Goal: Transaction & Acquisition: Purchase product/service

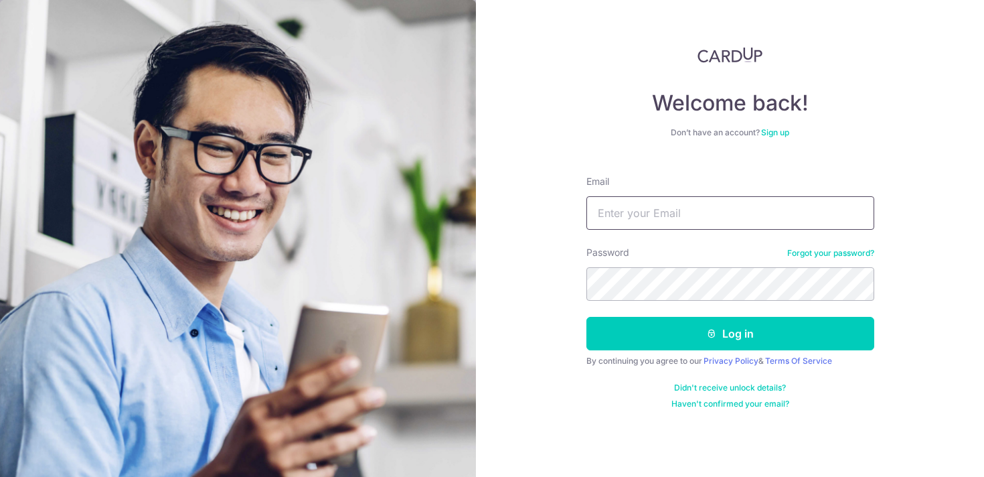
click at [631, 225] on input "Email" at bounding box center [730, 212] width 288 height 33
type input "pamela.wanyu@gmail.com"
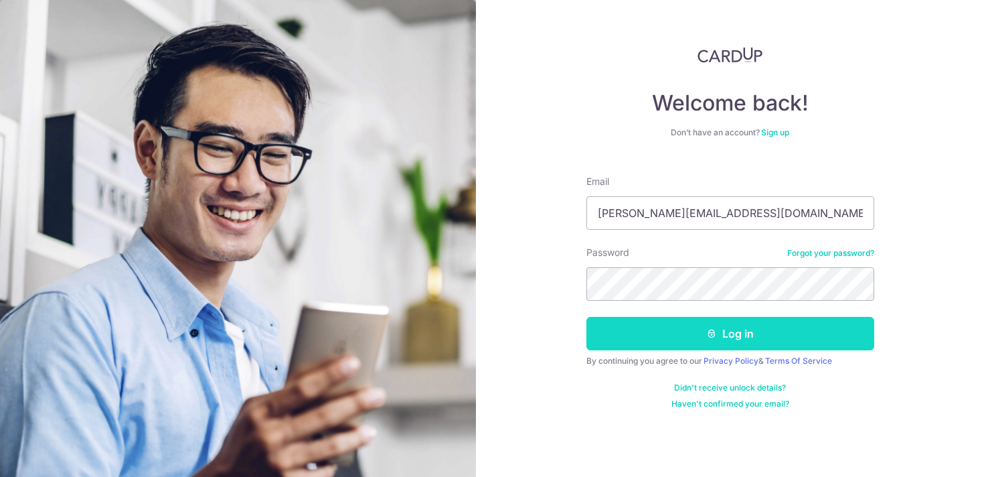
click at [666, 337] on button "Log in" at bounding box center [730, 333] width 288 height 33
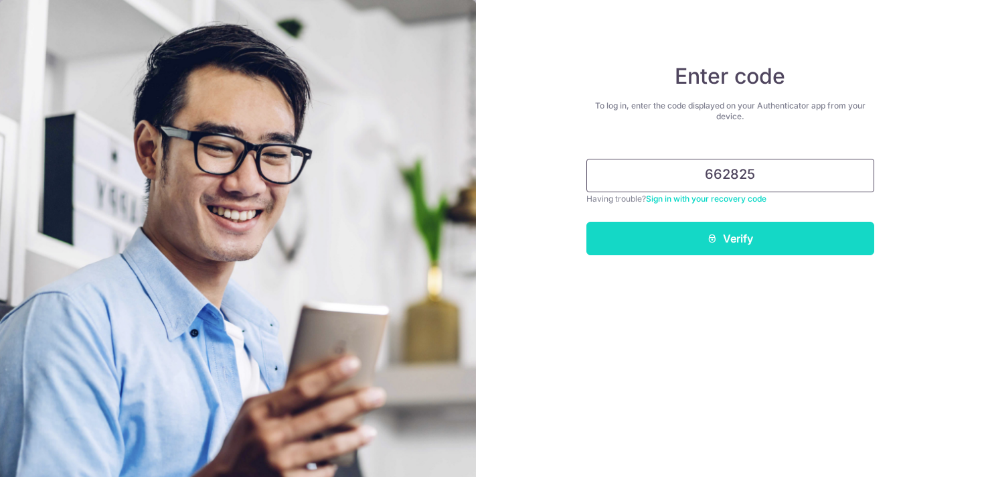
type input "662825"
click at [791, 230] on button "Verify" at bounding box center [730, 238] width 288 height 33
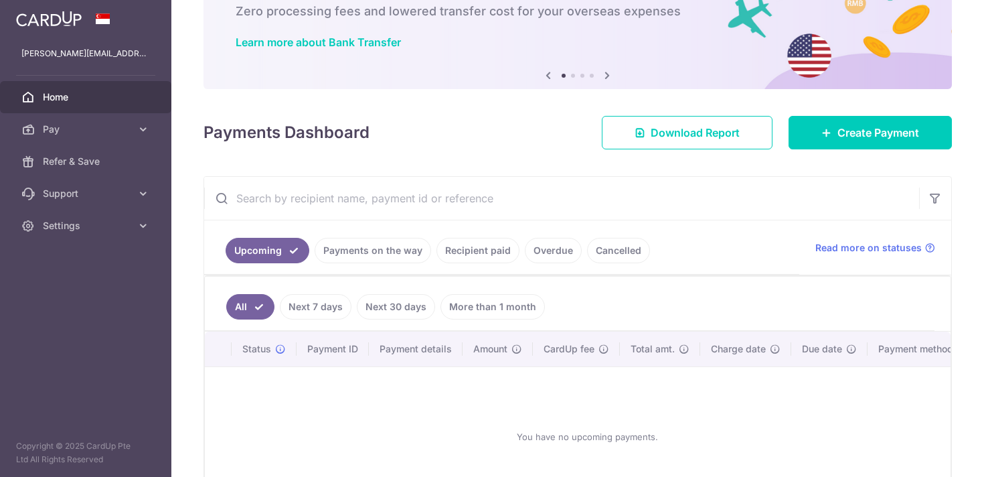
click at [461, 257] on link "Recipient paid" at bounding box center [478, 250] width 83 height 25
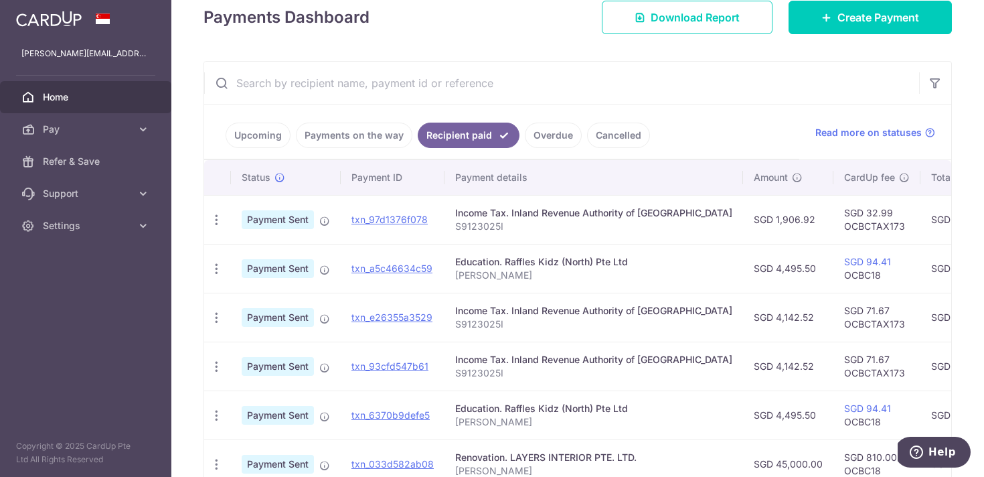
scroll to position [198, 0]
click at [762, 268] on td "SGD 4,495.50" at bounding box center [788, 267] width 90 height 49
click at [743, 268] on td "SGD 4,495.50" at bounding box center [788, 267] width 90 height 49
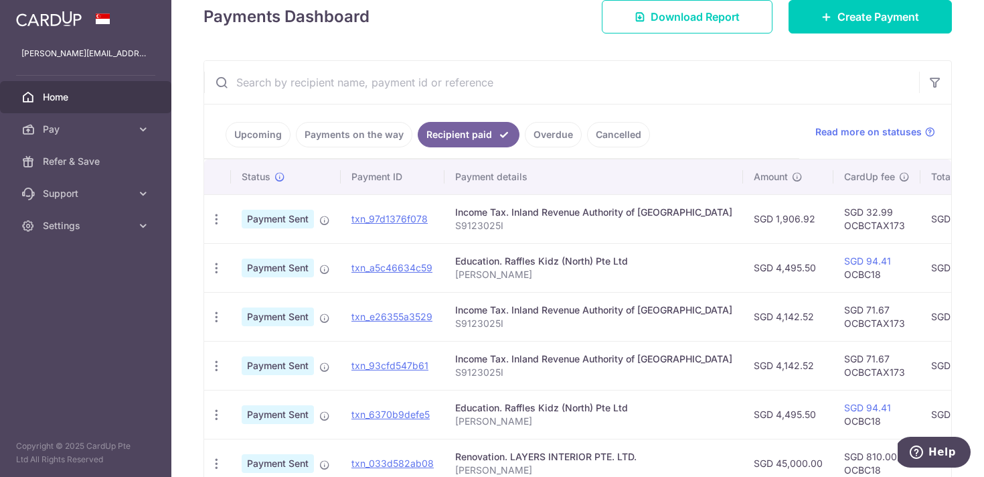
click at [743, 268] on td "SGD 4,495.50" at bounding box center [788, 267] width 90 height 49
click at [750, 266] on td "SGD 4,495.50" at bounding box center [788, 267] width 90 height 49
click at [124, 137] on link "Pay" at bounding box center [85, 129] width 171 height 32
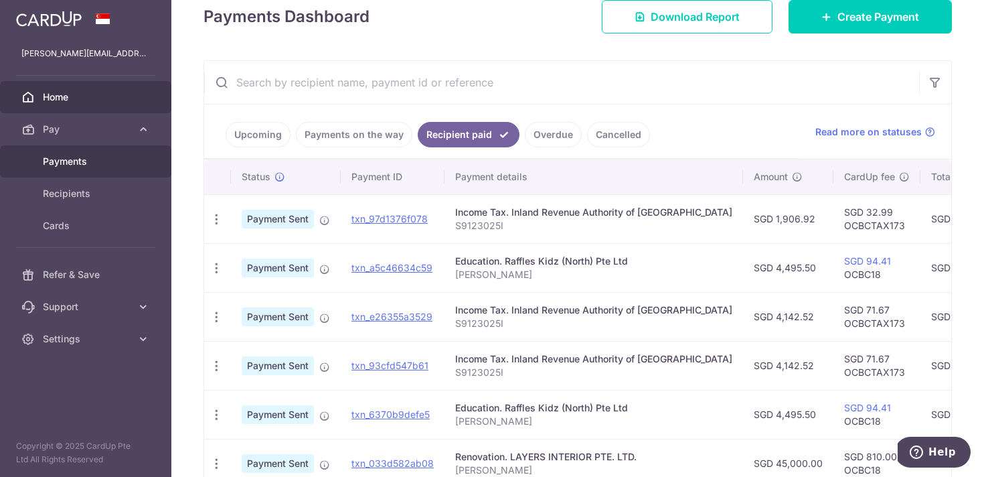
click at [116, 162] on span "Payments" at bounding box center [87, 161] width 88 height 13
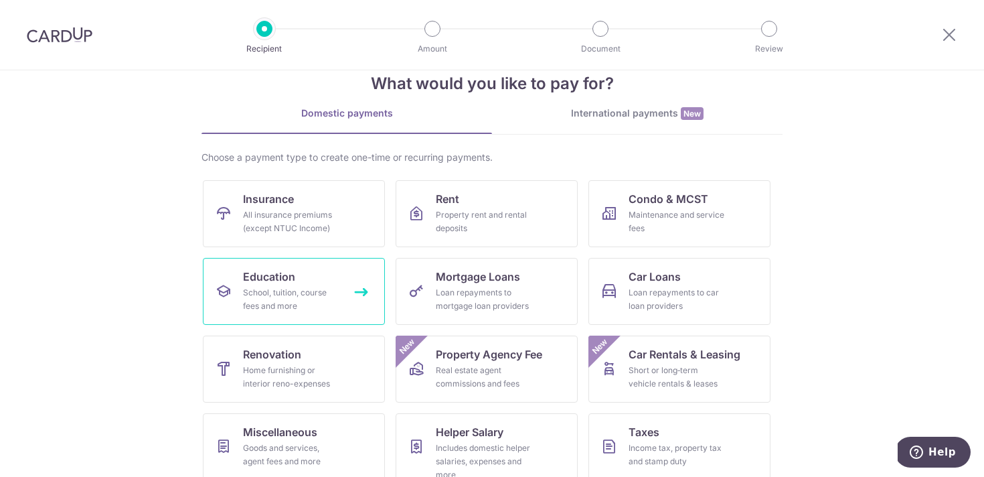
scroll to position [38, 0]
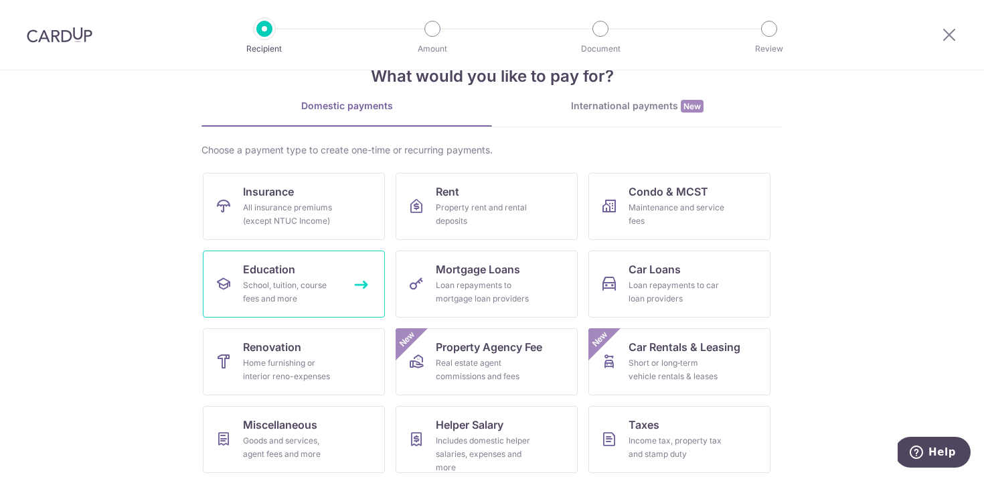
click at [317, 291] on div "School, tuition, course fees and more" at bounding box center [291, 292] width 96 height 27
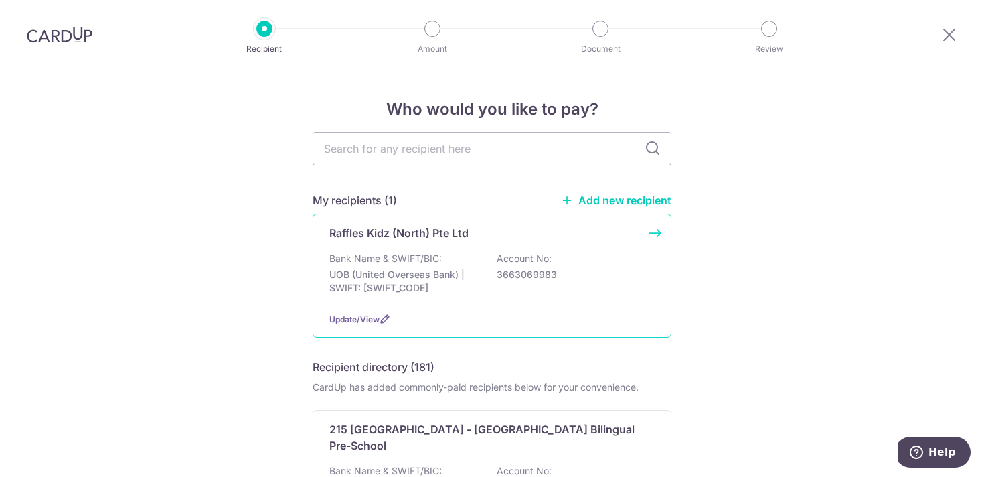
click at [411, 268] on p "UOB (United Overseas Bank) | SWIFT: [SWIFT_CODE]" at bounding box center [404, 281] width 150 height 27
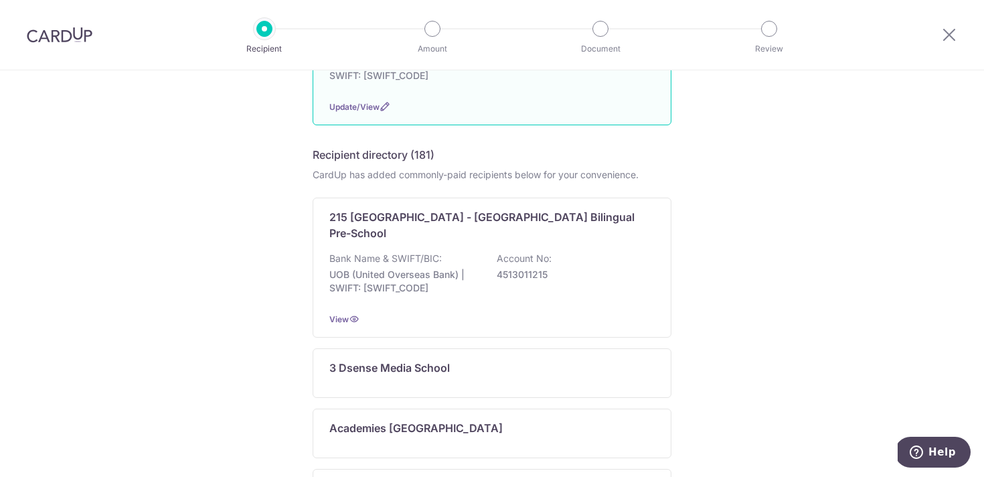
scroll to position [250, 0]
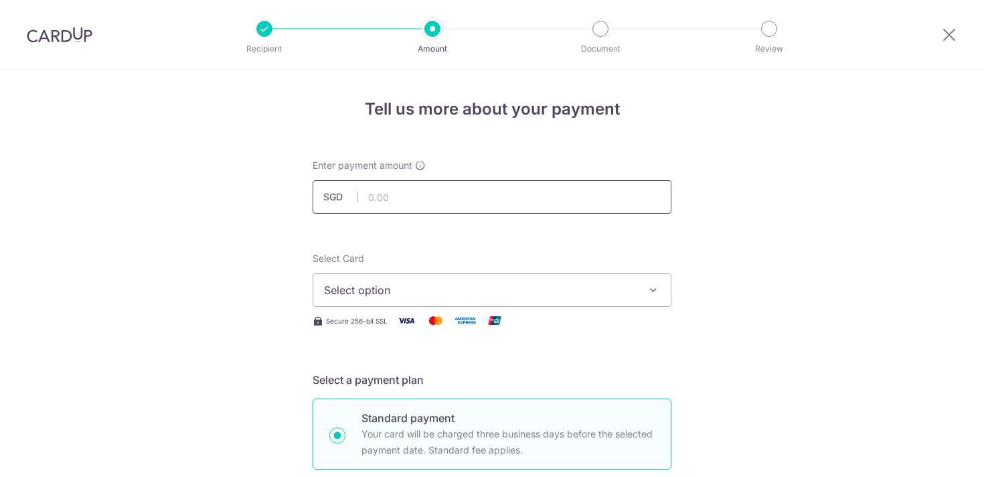
click at [418, 195] on input "text" at bounding box center [492, 196] width 359 height 33
paste input "4,495.50"
type input "4,495.50"
click at [400, 297] on span "Select option" at bounding box center [480, 290] width 312 height 16
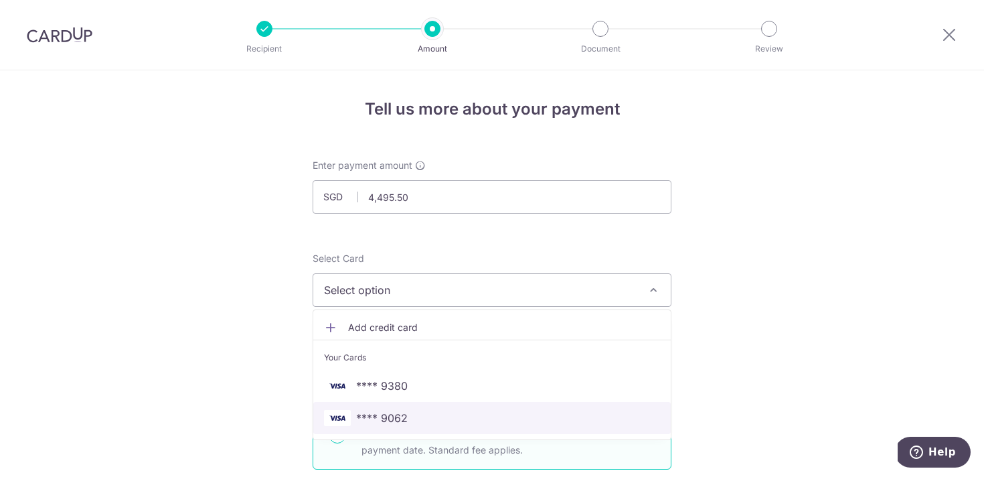
click at [386, 410] on span "**** 9062" at bounding box center [382, 418] width 52 height 16
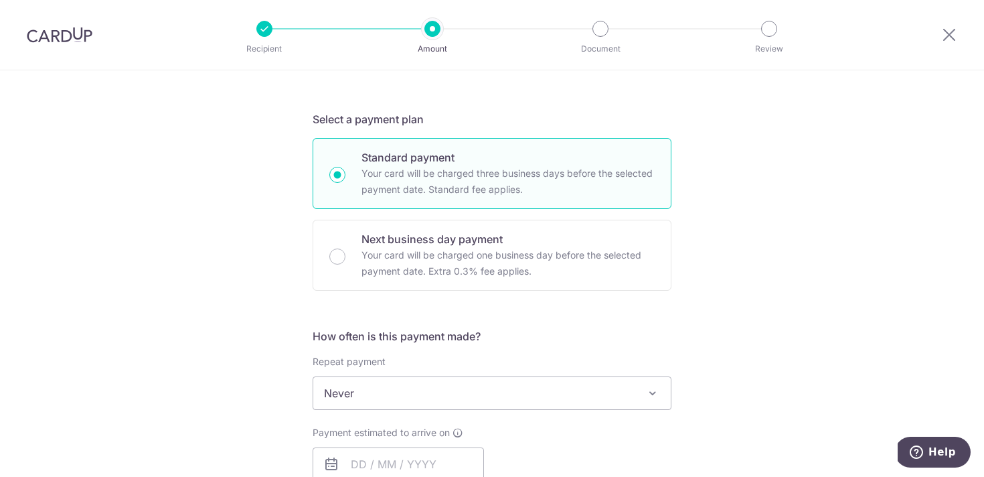
scroll to position [288, 0]
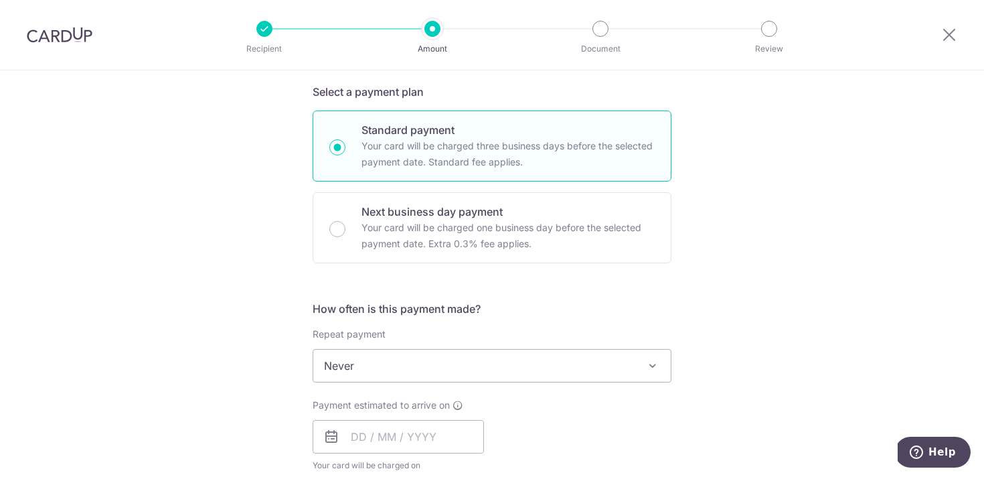
click at [412, 366] on span "Never" at bounding box center [492, 365] width 358 height 32
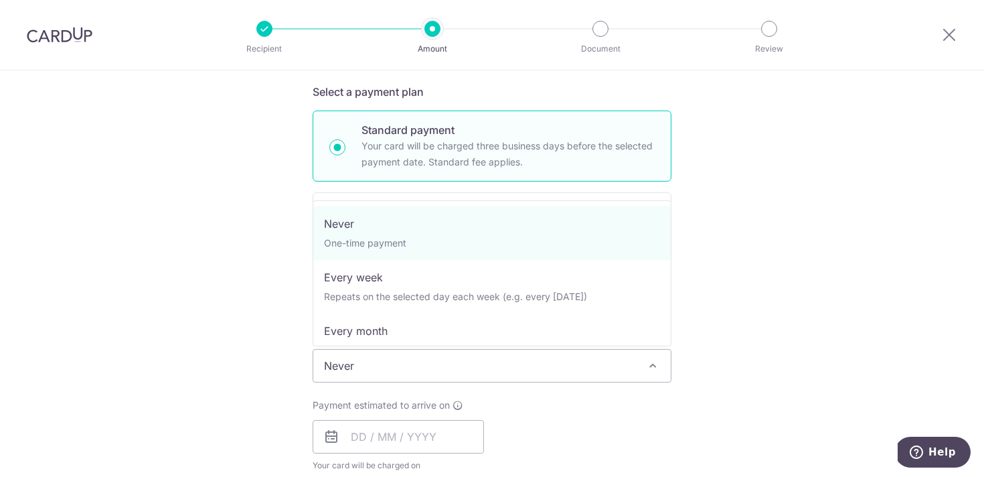
click at [412, 366] on span "Never" at bounding box center [492, 365] width 358 height 32
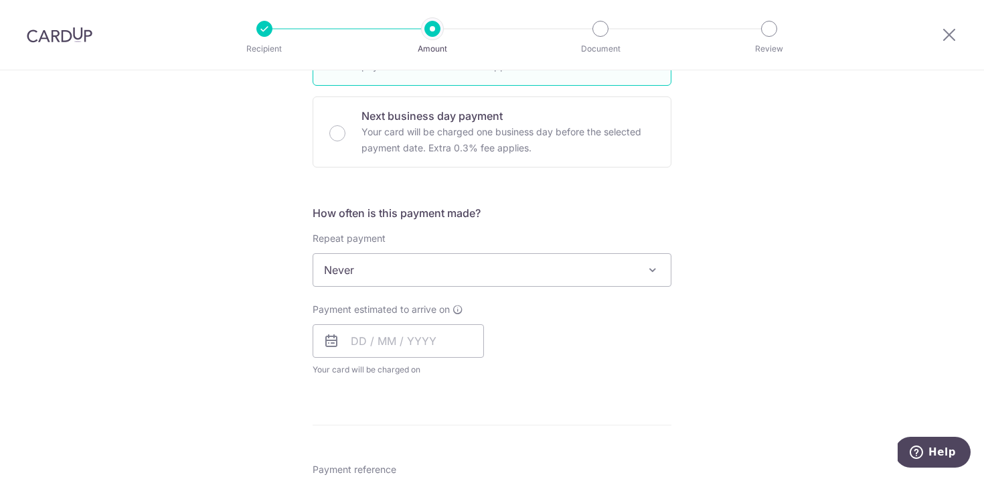
scroll to position [403, 0]
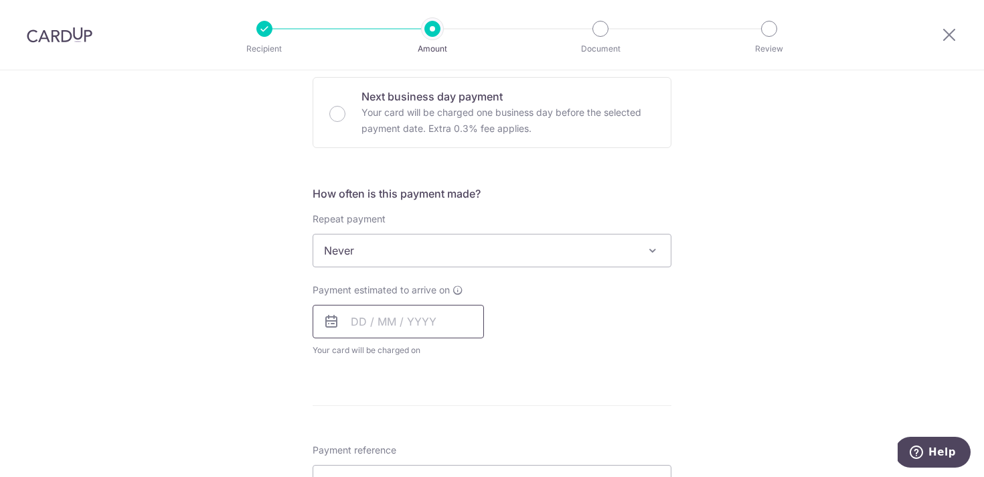
click at [426, 326] on input "text" at bounding box center [398, 321] width 171 height 33
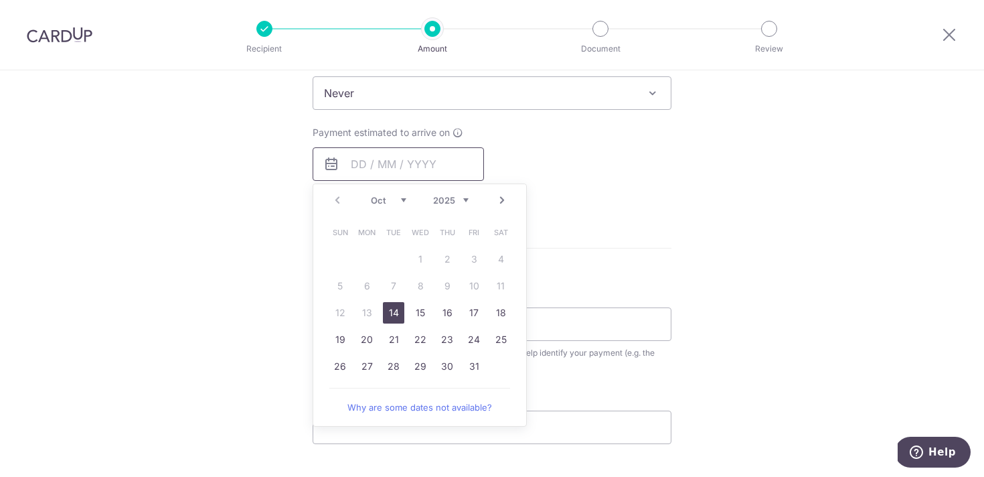
scroll to position [564, 0]
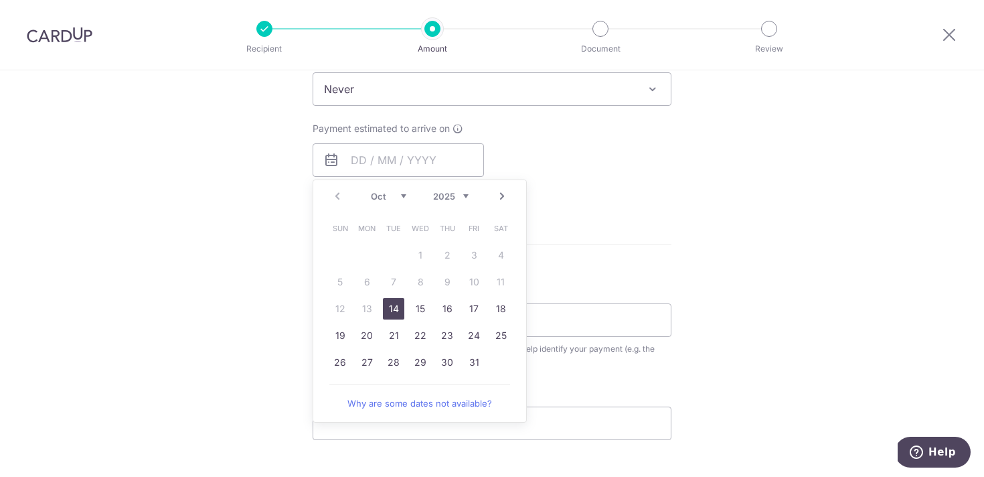
click at [398, 308] on link "14" at bounding box center [393, 308] width 21 height 21
type input "[DATE]"
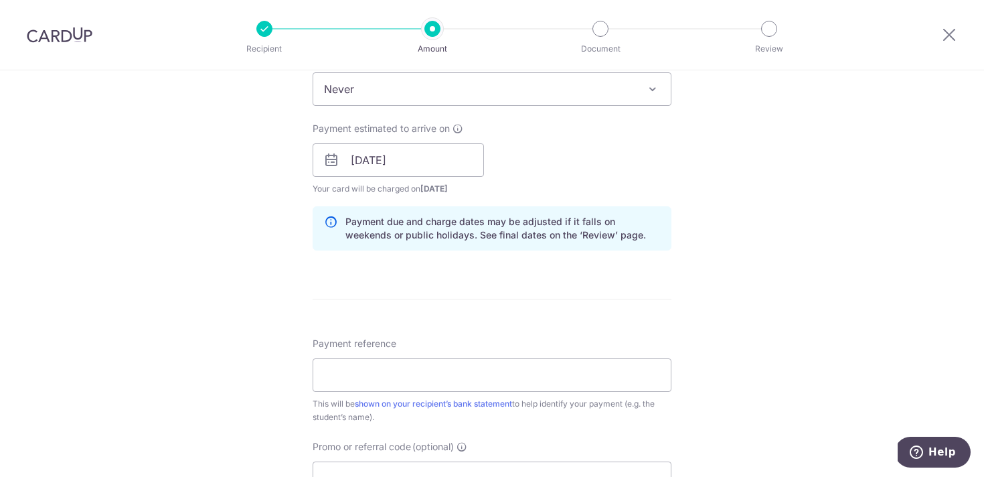
click at [653, 306] on form "Enter payment amount SGD 4,495.50 4495.50 Select Card **** 9062 Add credit card…" at bounding box center [492, 151] width 359 height 1115
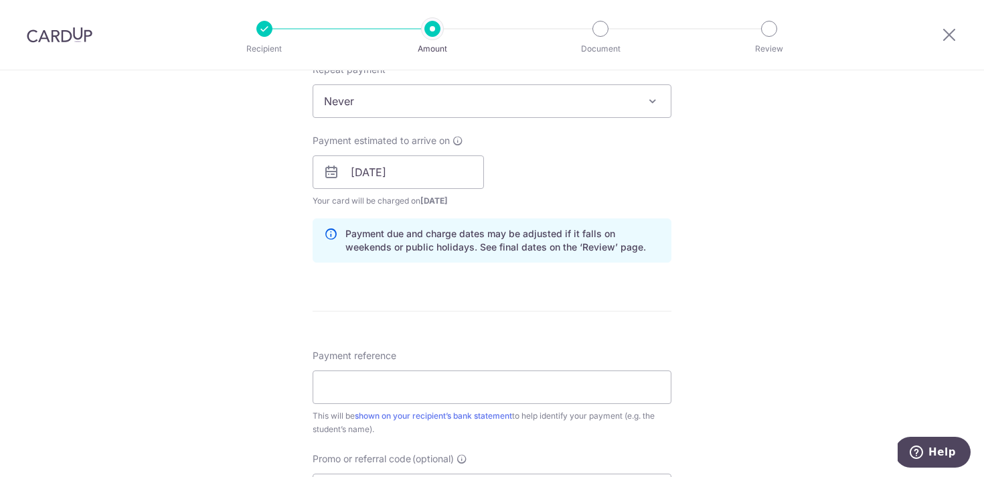
scroll to position [554, 0]
click at [372, 177] on input "[DATE]" at bounding box center [398, 170] width 171 height 33
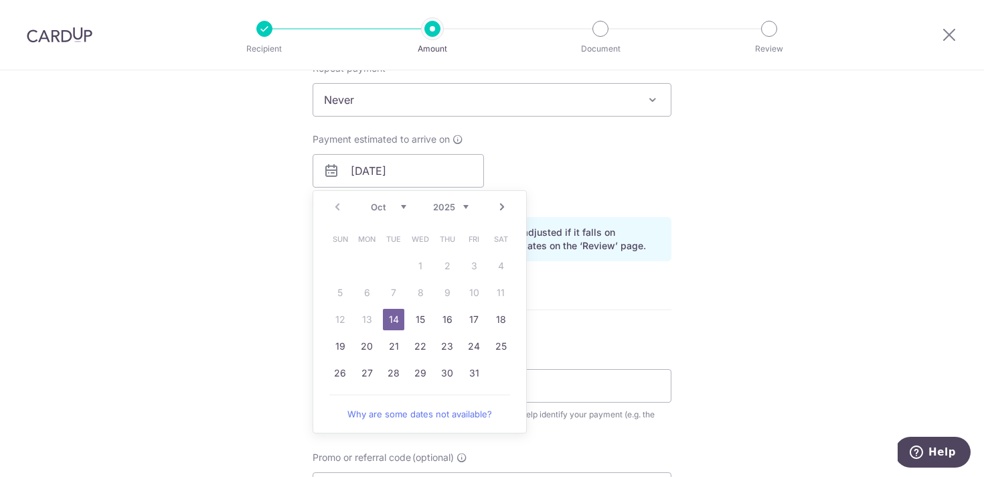
click at [556, 329] on form "Enter payment amount SGD 4,495.50 4495.50 Select Card **** 9062 Add credit card…" at bounding box center [492, 162] width 359 height 1115
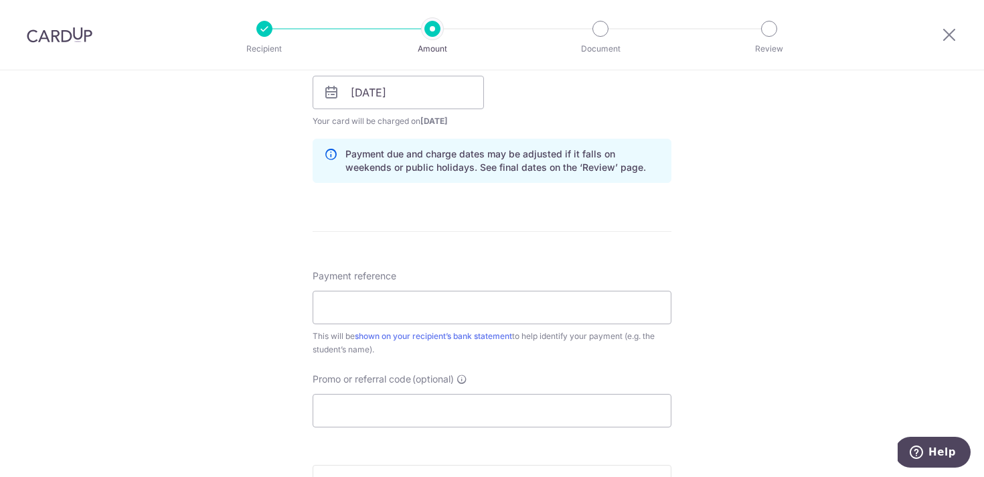
scroll to position [648, 0]
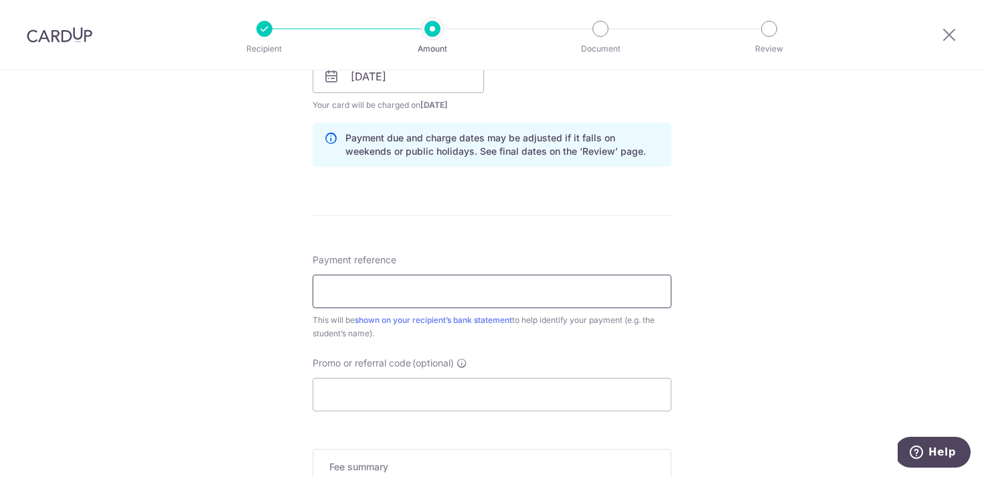
click at [547, 288] on input "Payment reference" at bounding box center [492, 291] width 359 height 33
type input "[PERSON_NAME]"
click at [522, 402] on input "Promo or referral code (optional)" at bounding box center [492, 394] width 359 height 33
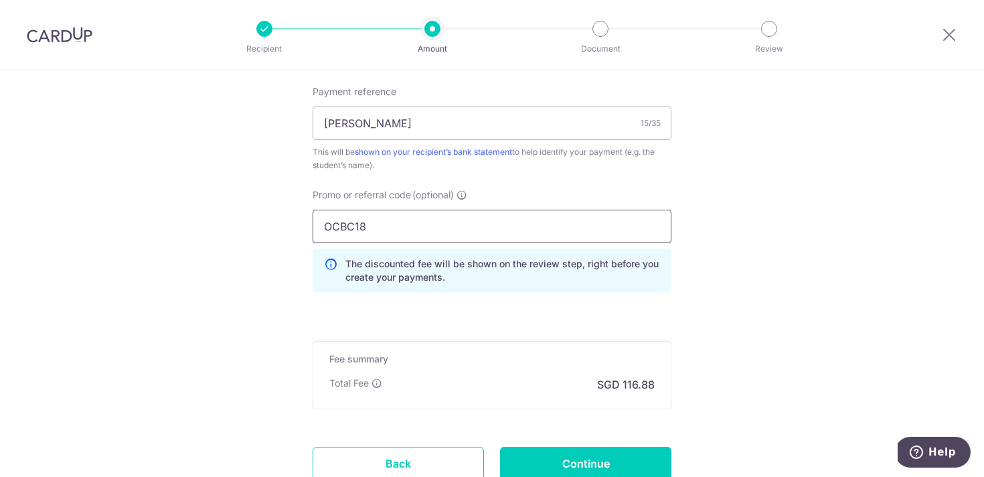
scroll to position [836, 0]
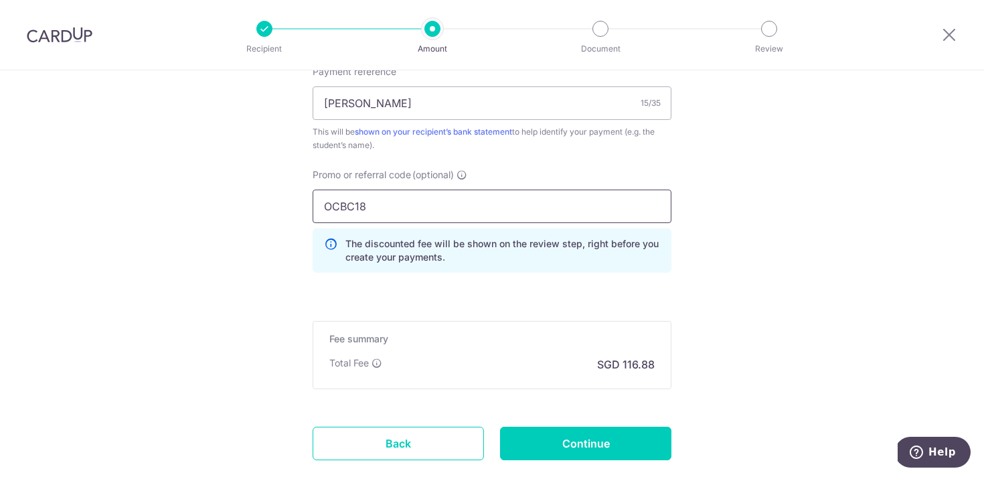
type input "OCBC18"
click at [558, 357] on div "Total Fee SGD 116.88" at bounding box center [491, 364] width 325 height 16
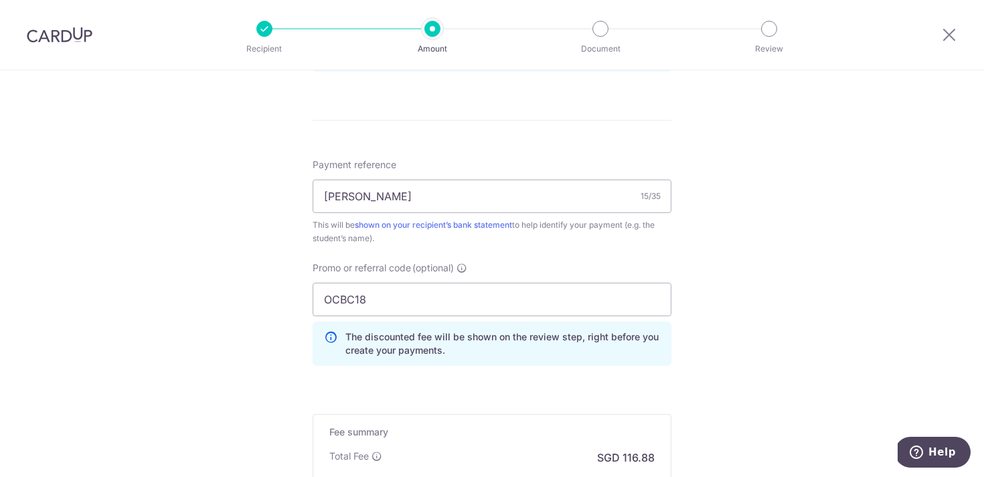
scroll to position [761, 0]
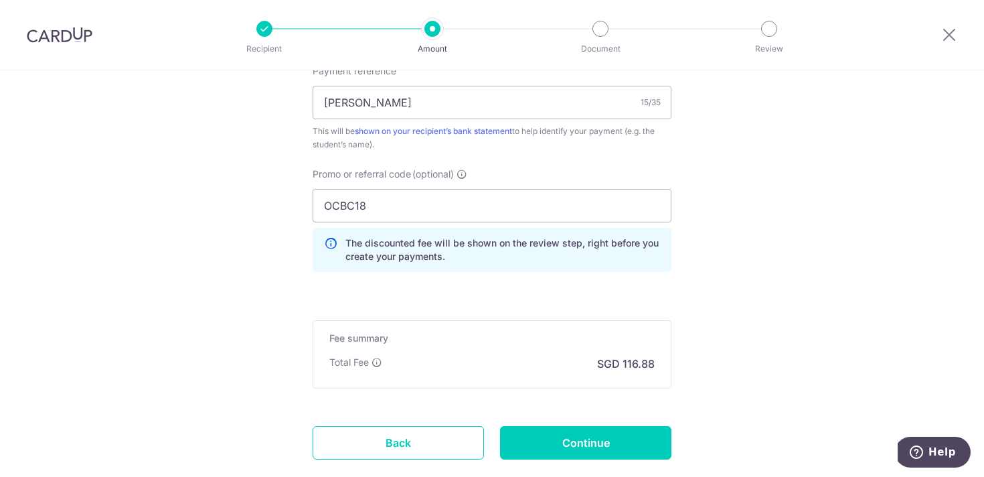
scroll to position [920, 0]
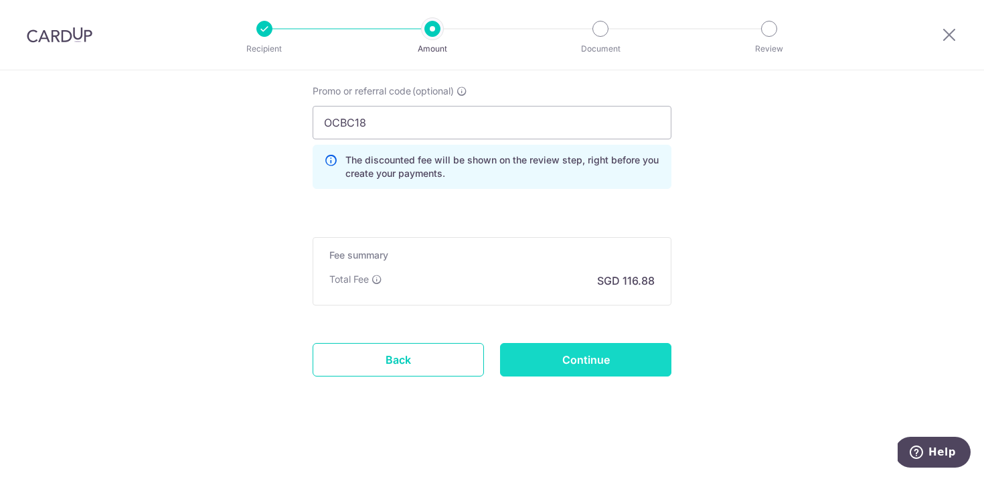
click at [606, 364] on input "Continue" at bounding box center [585, 359] width 171 height 33
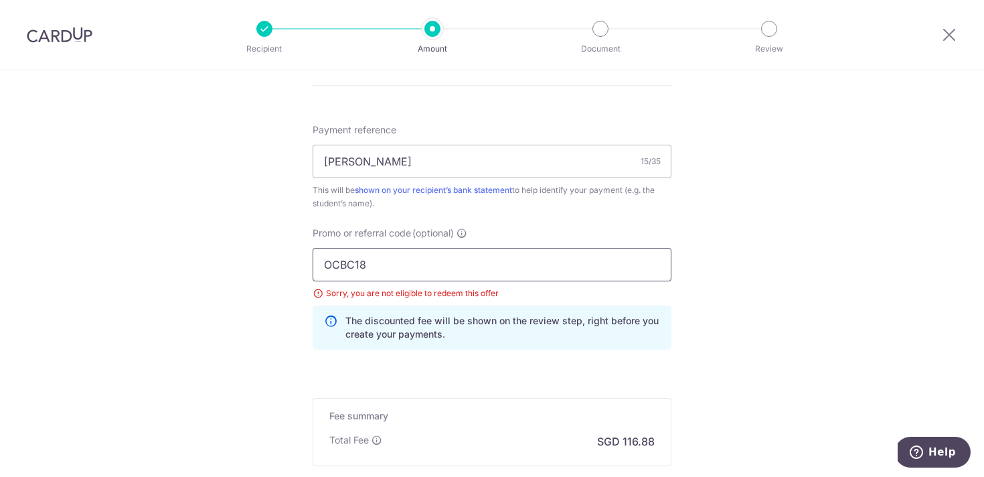
scroll to position [779, 0]
click at [352, 256] on input "OCBC18" at bounding box center [492, 263] width 359 height 33
paste input "BREC179"
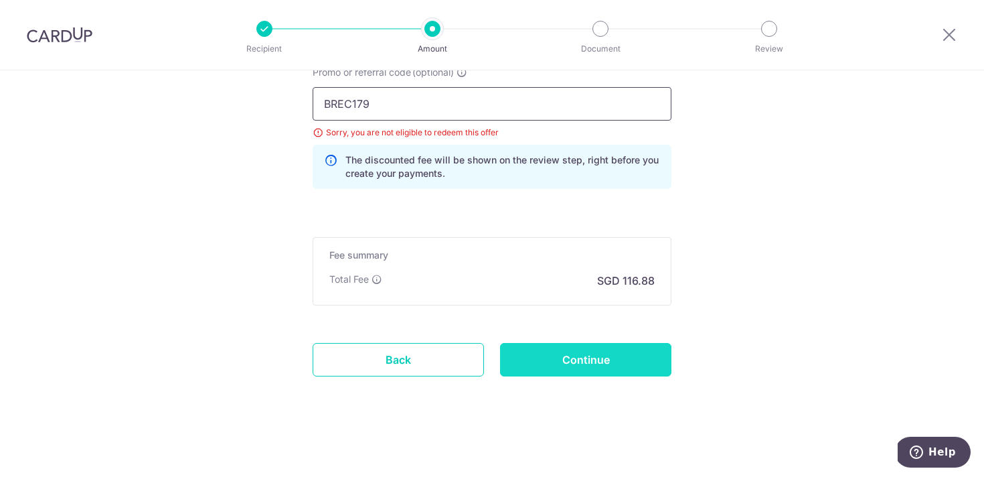
type input "BREC179"
click at [530, 345] on input "Continue" at bounding box center [585, 359] width 171 height 33
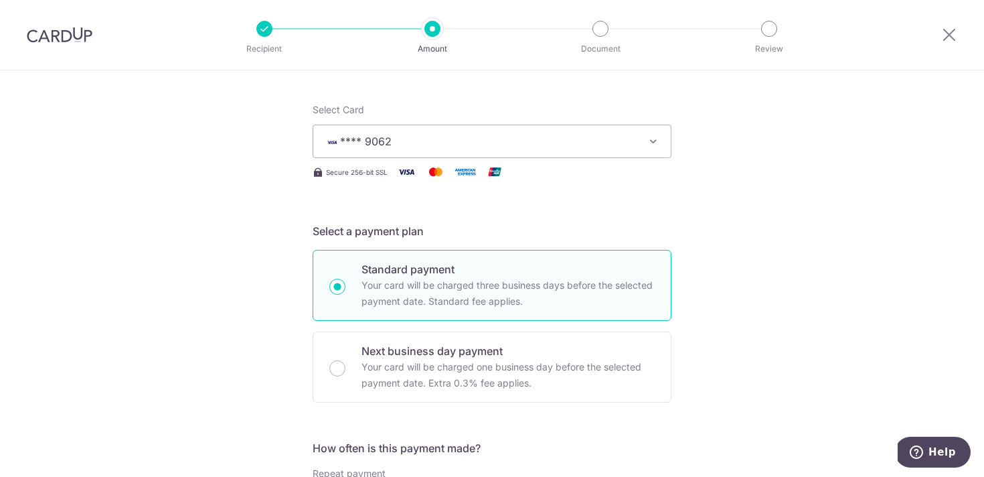
scroll to position [147, 0]
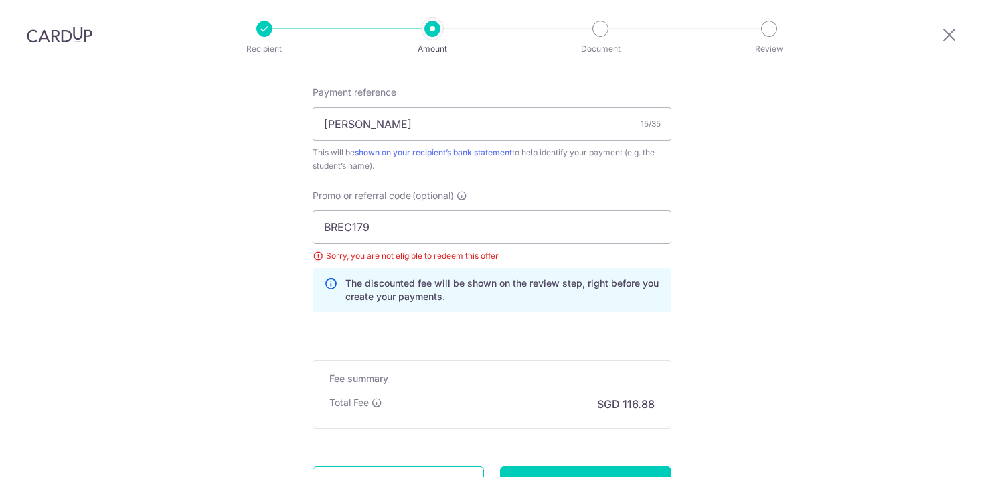
scroll to position [753, 0]
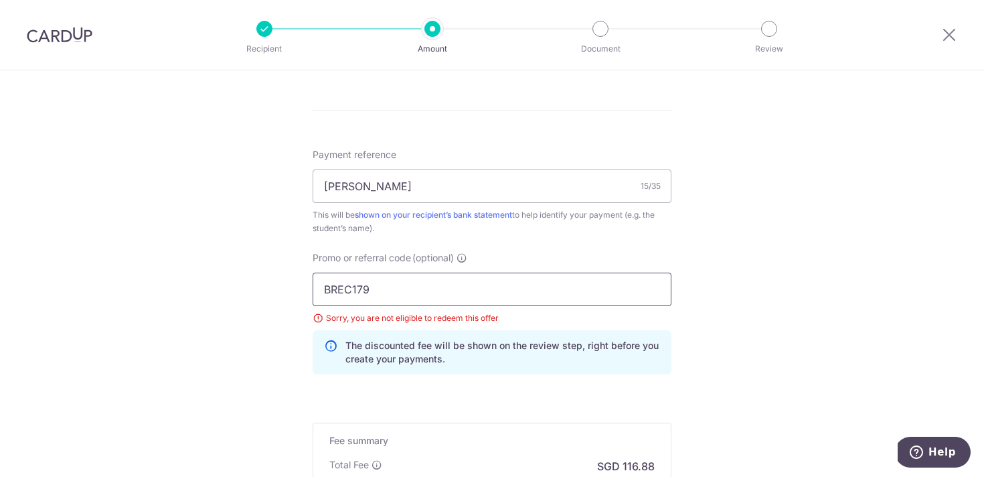
click at [359, 301] on input "BREC179" at bounding box center [492, 288] width 359 height 33
click at [359, 281] on input "BREC179" at bounding box center [492, 288] width 359 height 33
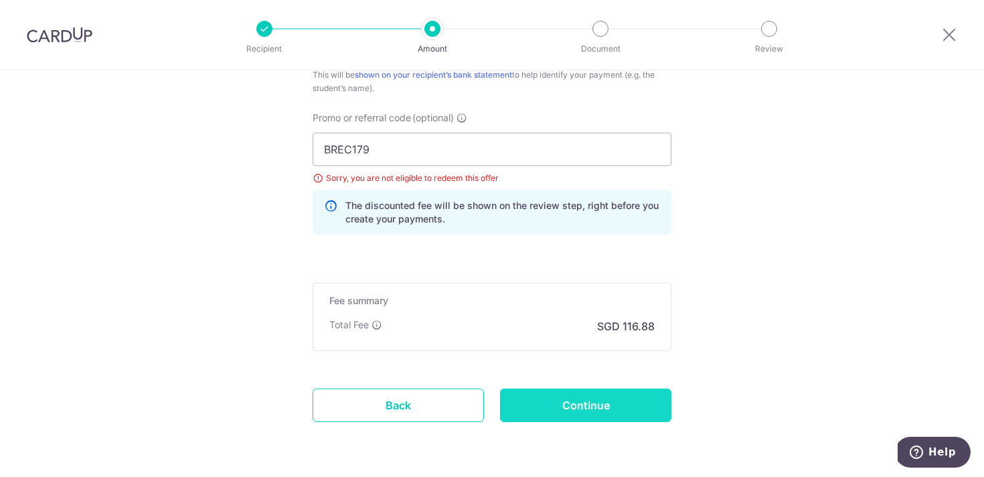
click at [542, 421] on input "Continue" at bounding box center [585, 404] width 171 height 33
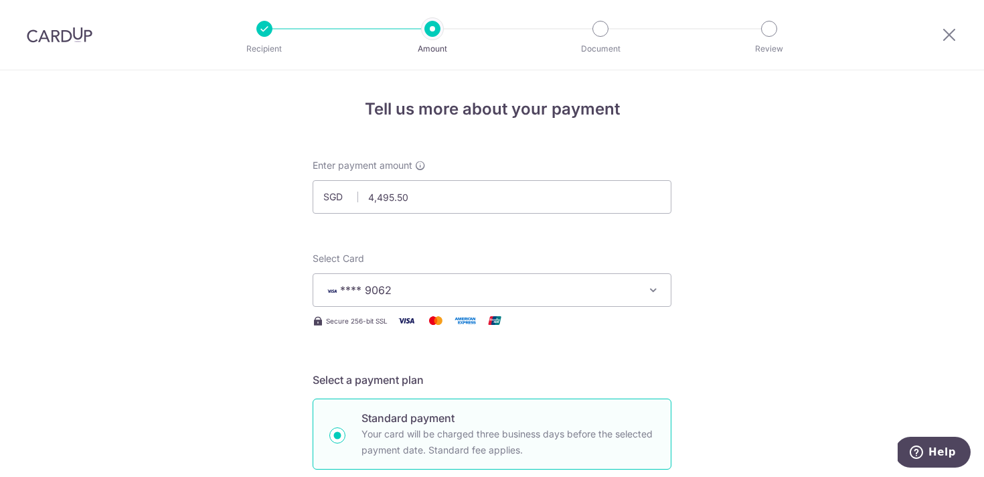
click at [411, 297] on span "**** 9062" at bounding box center [480, 290] width 312 height 16
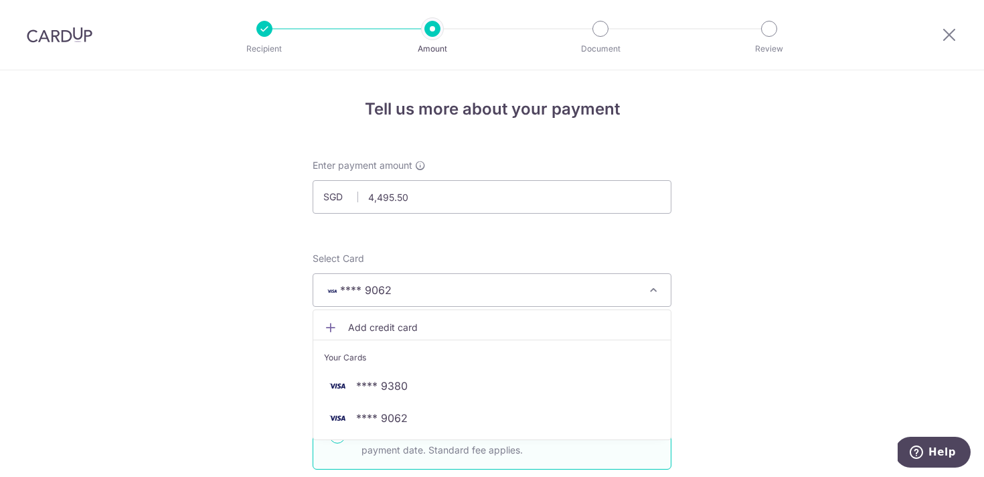
click at [411, 297] on span "**** 9062" at bounding box center [480, 290] width 312 height 16
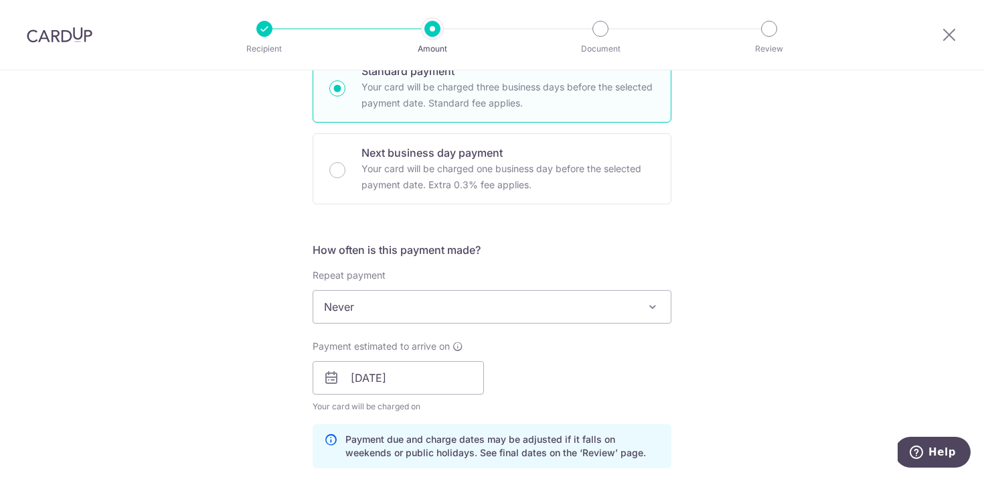
scroll to position [344, 0]
click at [438, 354] on span "Payment estimated to arrive on" at bounding box center [381, 348] width 137 height 13
click at [413, 311] on span "Never" at bounding box center [492, 309] width 358 height 32
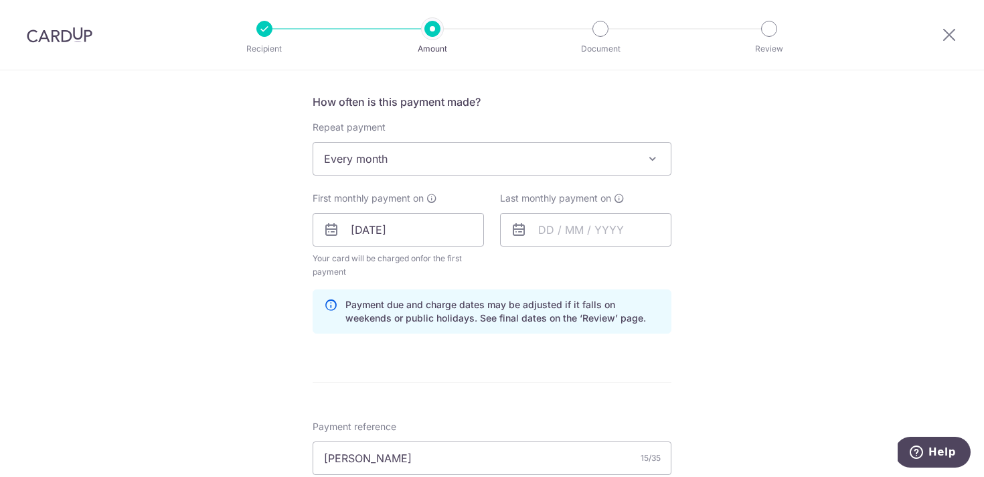
scroll to position [495, 0]
click at [563, 226] on input "text" at bounding box center [585, 228] width 171 height 33
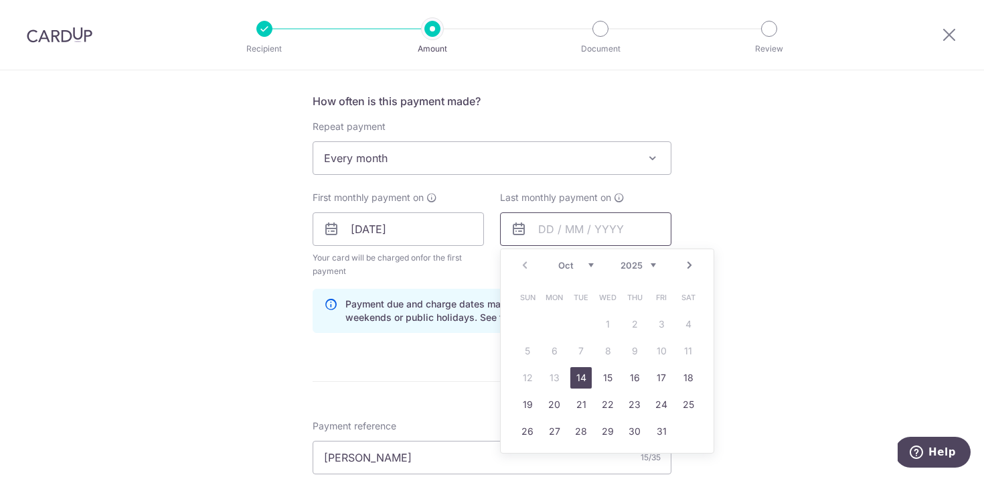
click at [563, 226] on input "text" at bounding box center [585, 228] width 171 height 33
click at [551, 159] on span "Every month" at bounding box center [492, 158] width 358 height 32
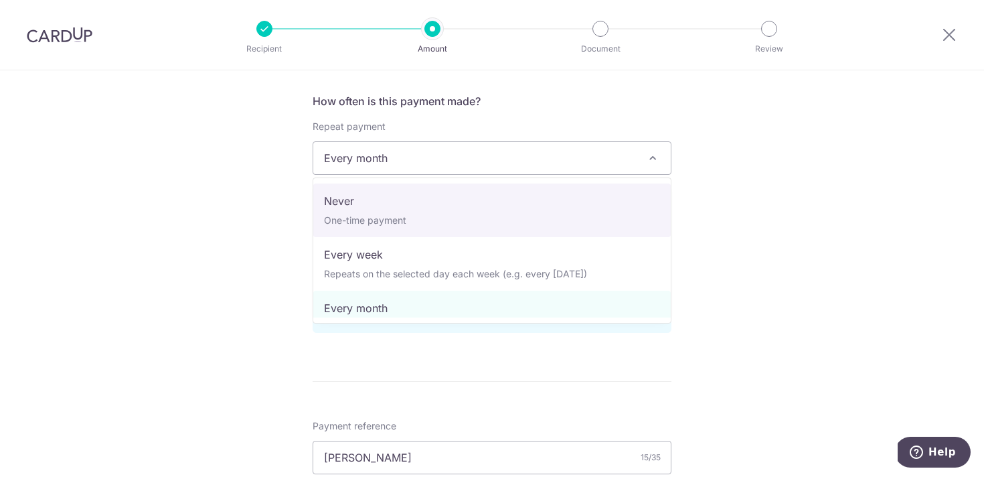
select select "1"
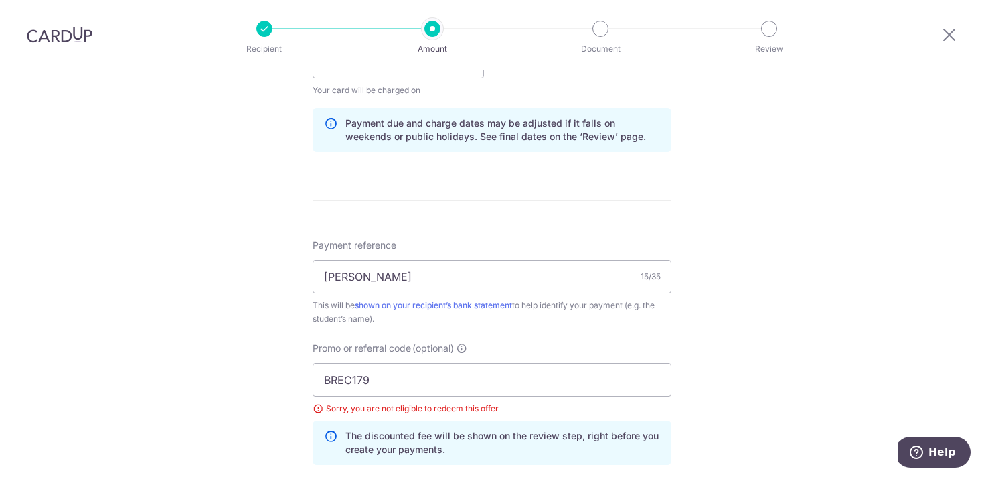
scroll to position [686, 0]
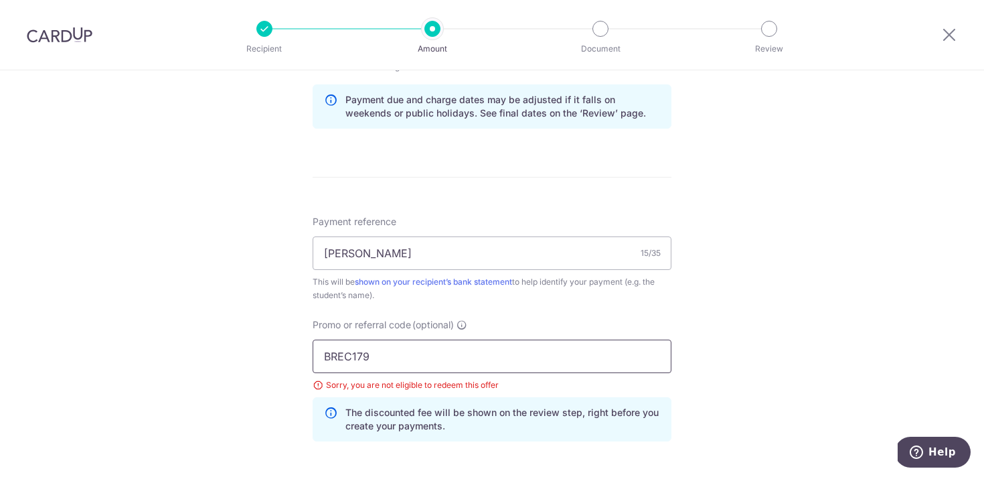
click at [424, 348] on input "BREC179" at bounding box center [492, 355] width 359 height 33
paste input "OFF185"
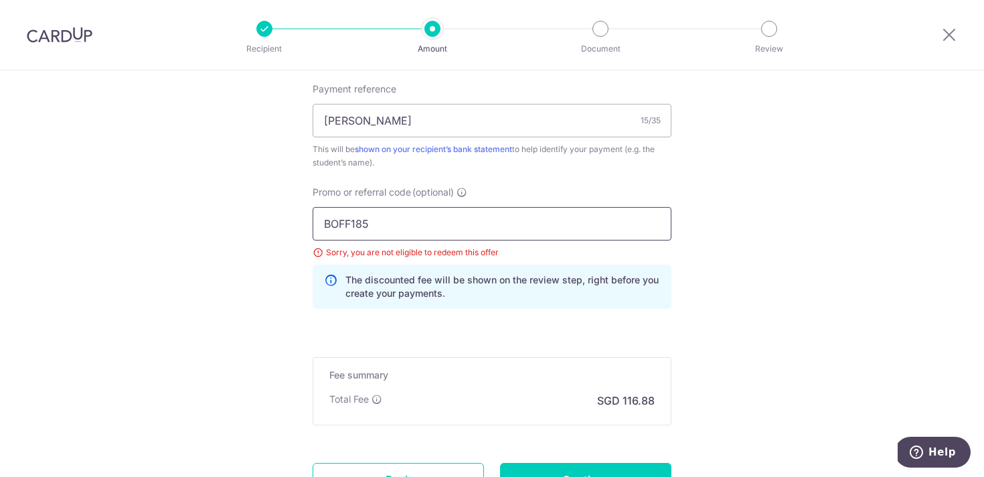
scroll to position [899, 0]
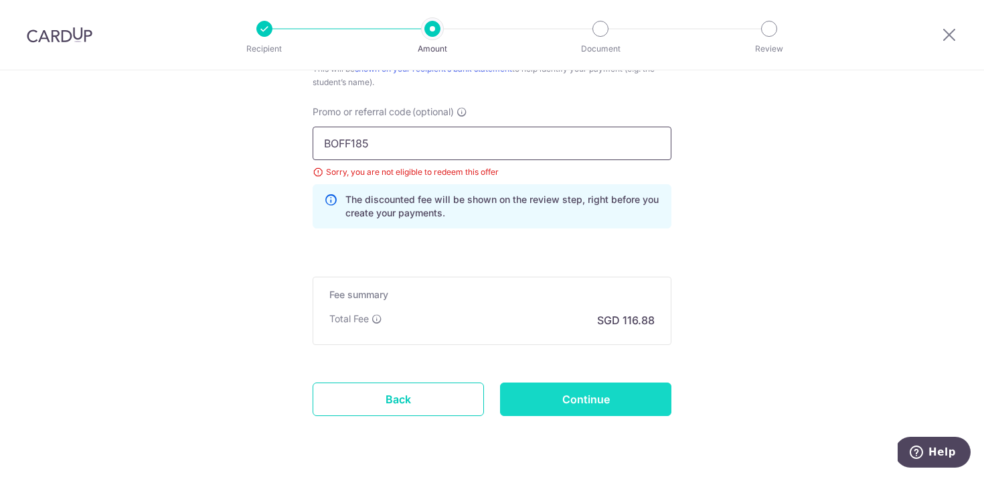
type input "BOFF185"
click at [564, 402] on input "Continue" at bounding box center [585, 398] width 171 height 33
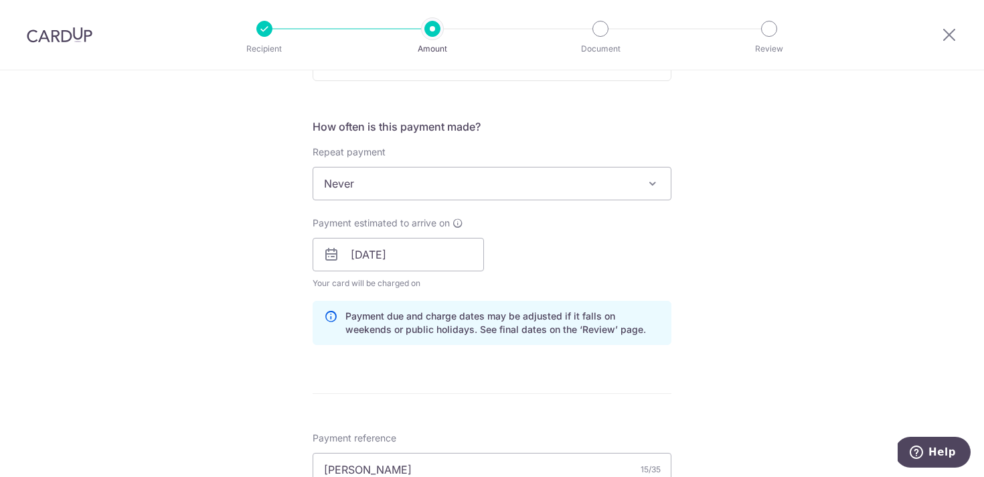
scroll to position [469, 0]
click at [501, 186] on span "Never" at bounding box center [492, 185] width 358 height 32
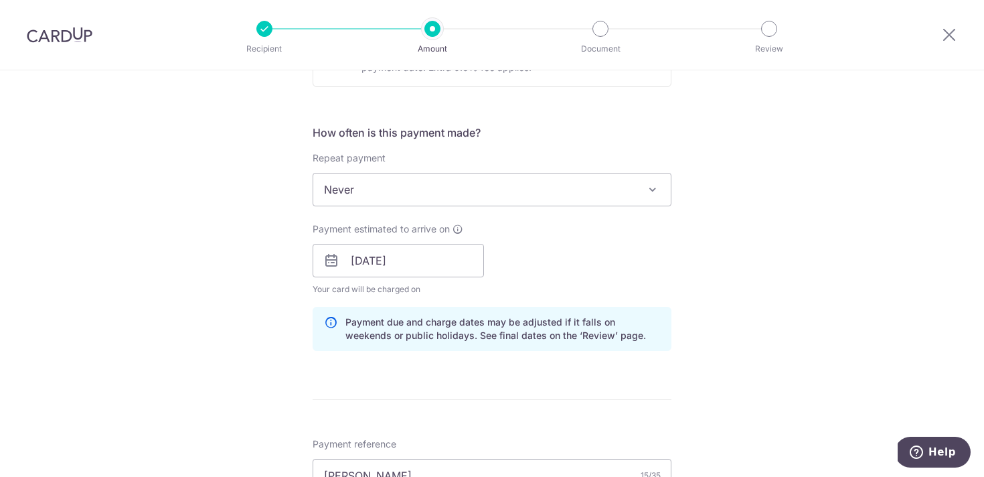
scroll to position [511, 0]
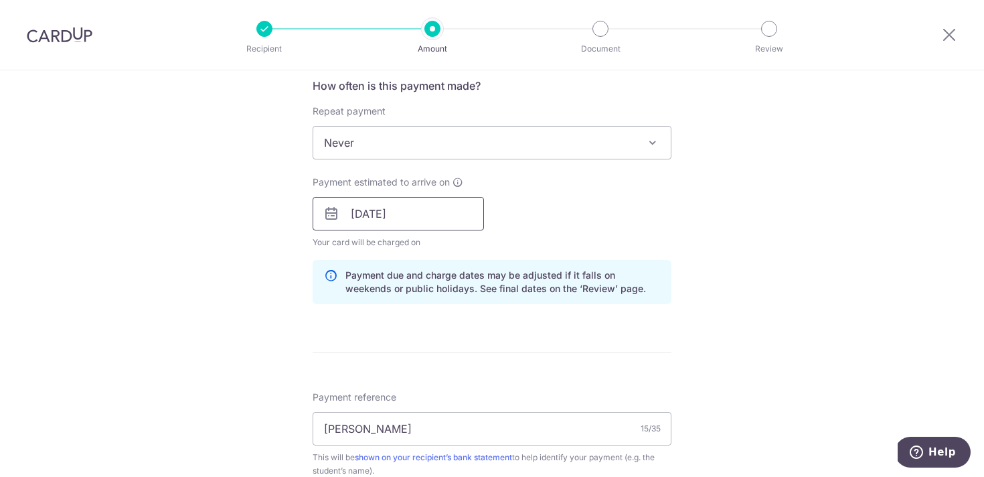
click at [460, 220] on input "[DATE]" at bounding box center [398, 213] width 171 height 33
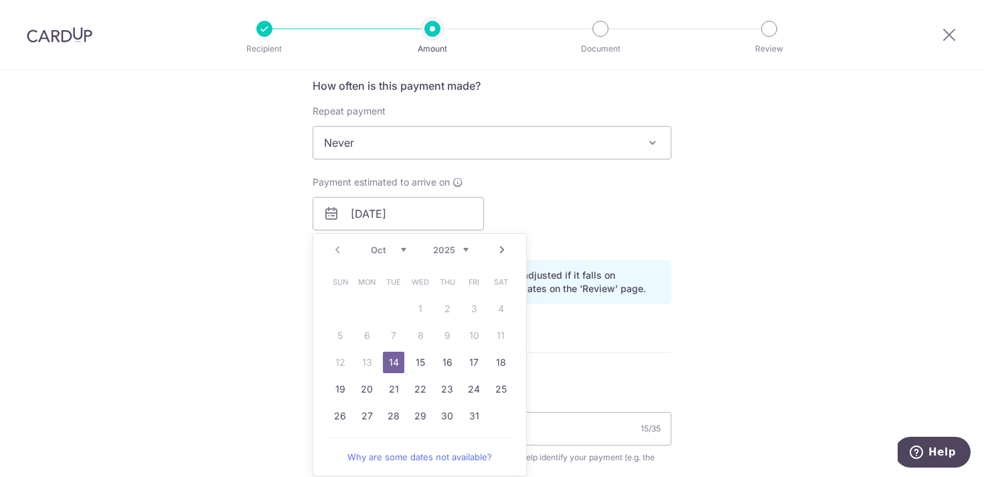
click at [398, 349] on td "14" at bounding box center [393, 362] width 27 height 27
click at [570, 363] on form "Enter payment amount SGD 4,495.50 4495.50 Select Card **** 9062 Add credit card…" at bounding box center [492, 245] width 359 height 1194
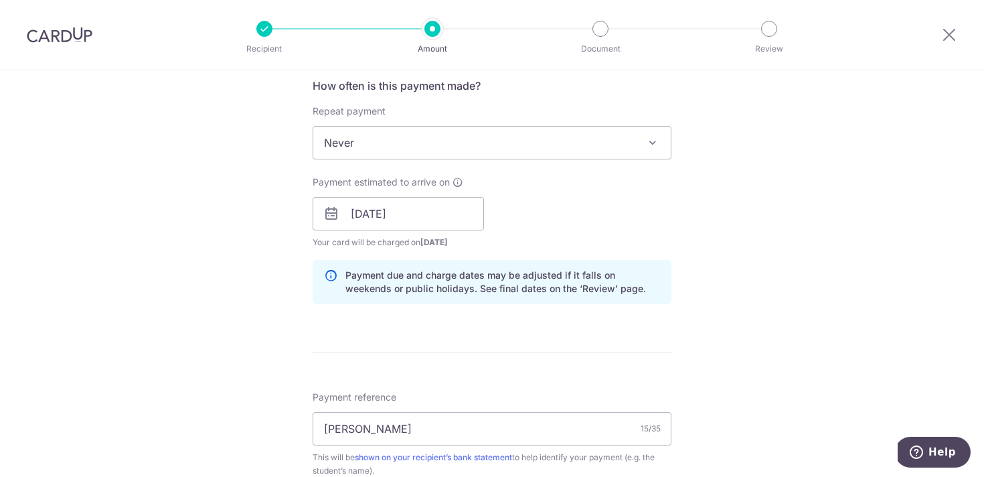
click at [560, 367] on form "Enter payment amount SGD 4,495.50 4495.50 Select Card **** 9062 Add credit card…" at bounding box center [492, 245] width 359 height 1194
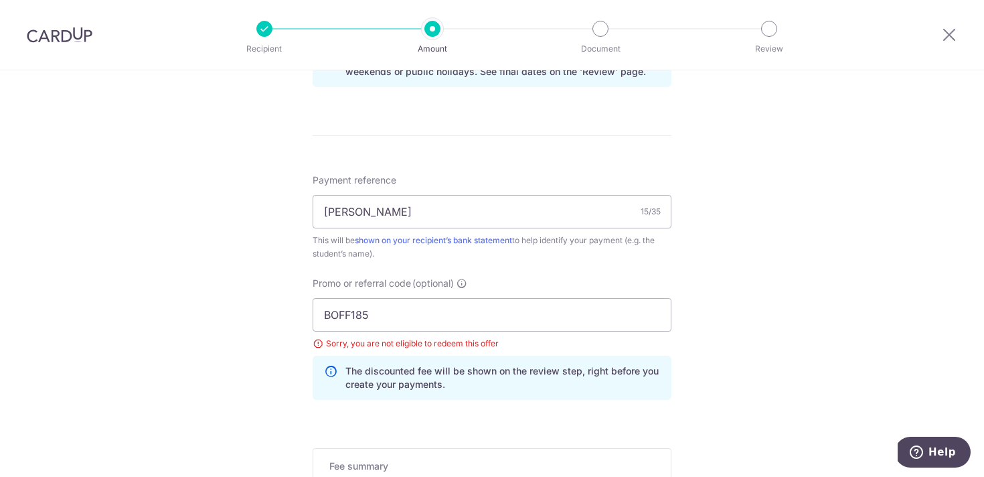
scroll to position [763, 0]
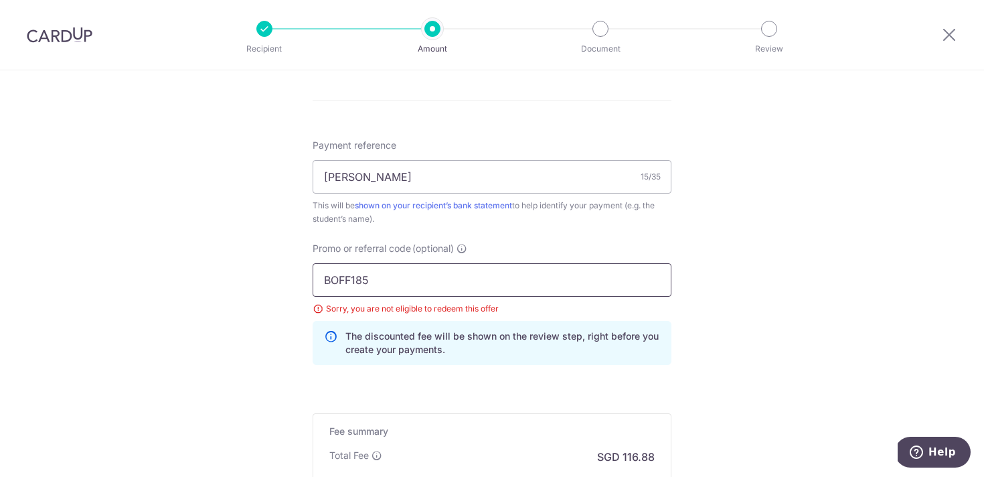
click at [436, 279] on input "BOFF185" at bounding box center [492, 279] width 359 height 33
click at [413, 285] on input "BOFF185" at bounding box center [492, 279] width 359 height 33
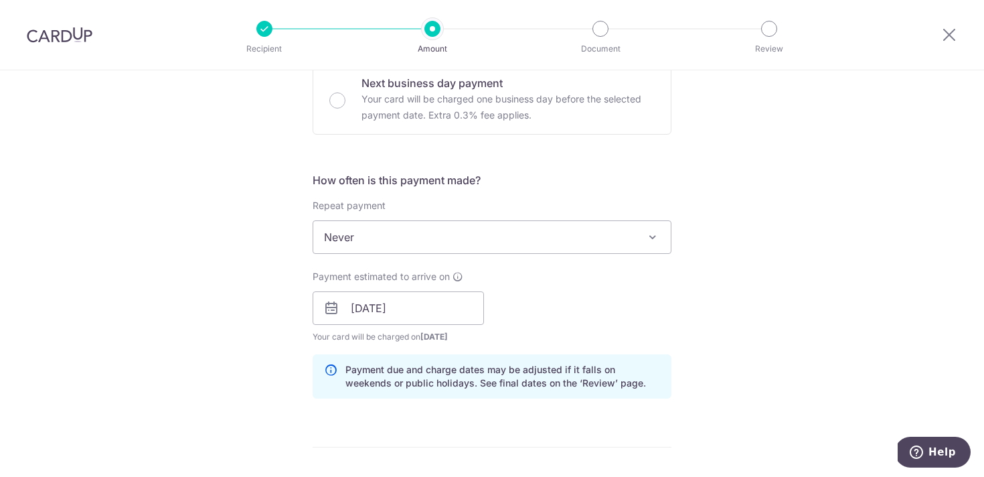
scroll to position [425, 0]
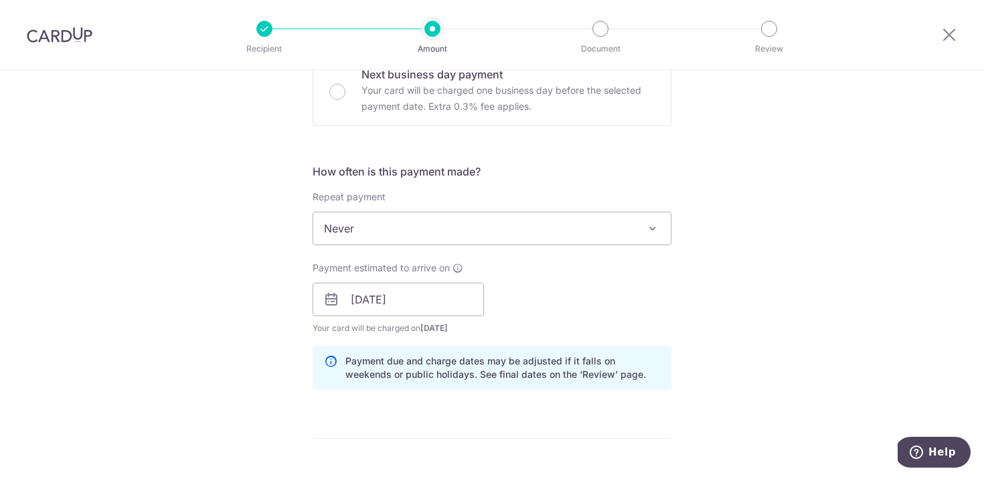
click at [465, 236] on span "Never" at bounding box center [492, 228] width 358 height 32
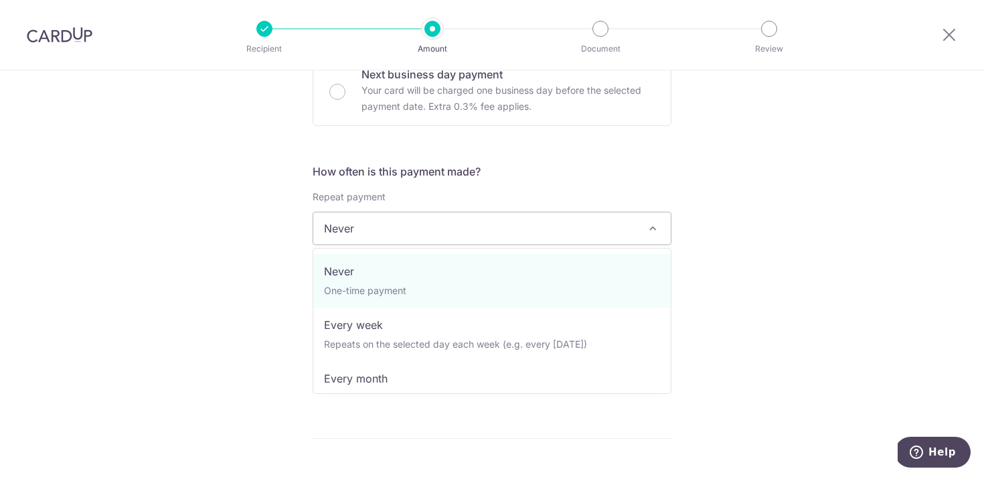
click at [465, 236] on span "Never" at bounding box center [492, 228] width 358 height 32
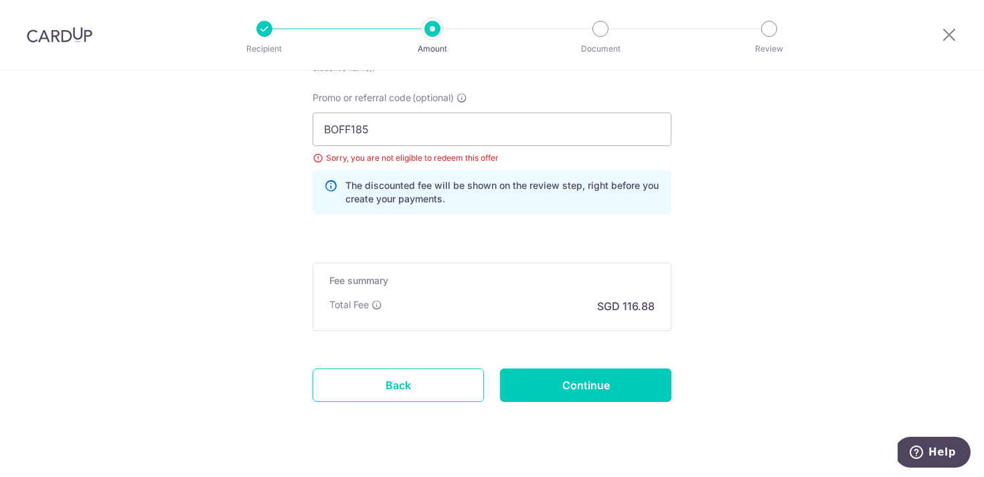
scroll to position [939, 0]
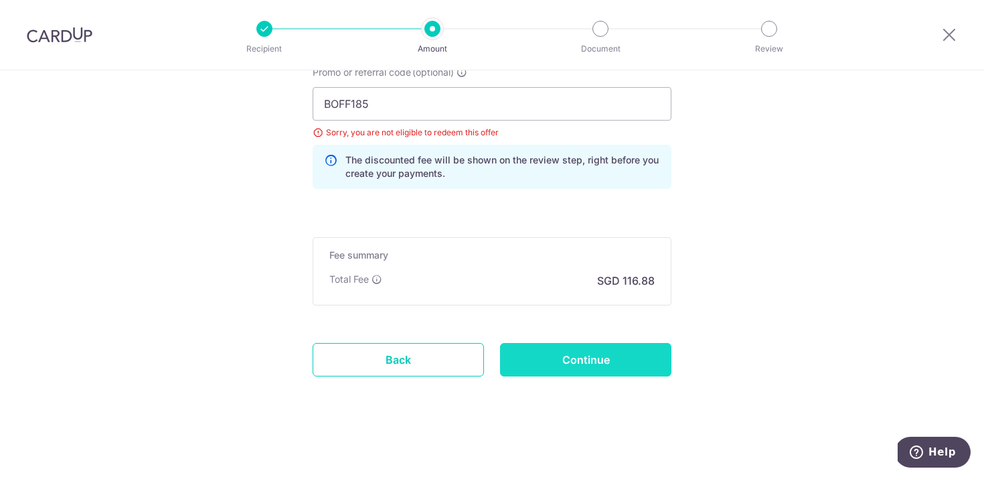
click at [542, 358] on input "Continue" at bounding box center [585, 359] width 171 height 33
click at [465, 90] on input "BOFF185" at bounding box center [492, 103] width 359 height 33
paste input "OCBC19"
type input "OCBC195"
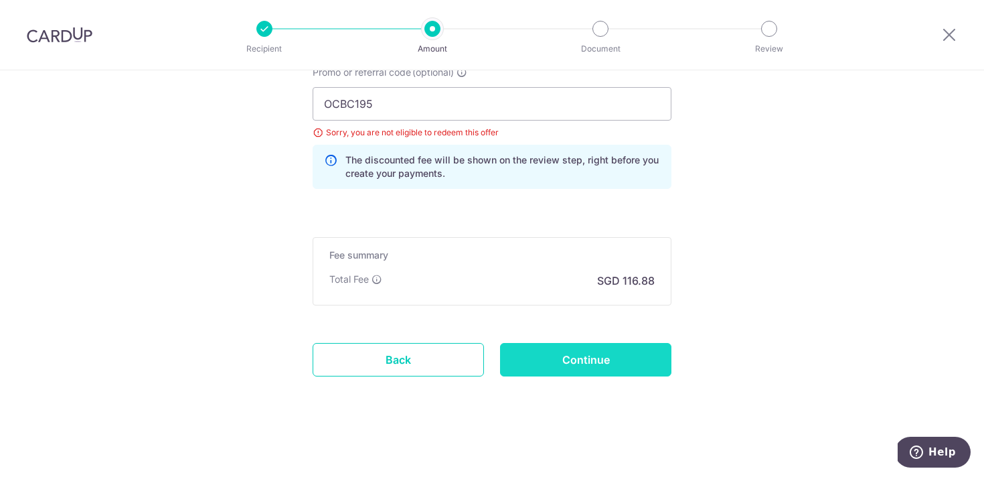
click at [540, 356] on input "Continue" at bounding box center [585, 359] width 171 height 33
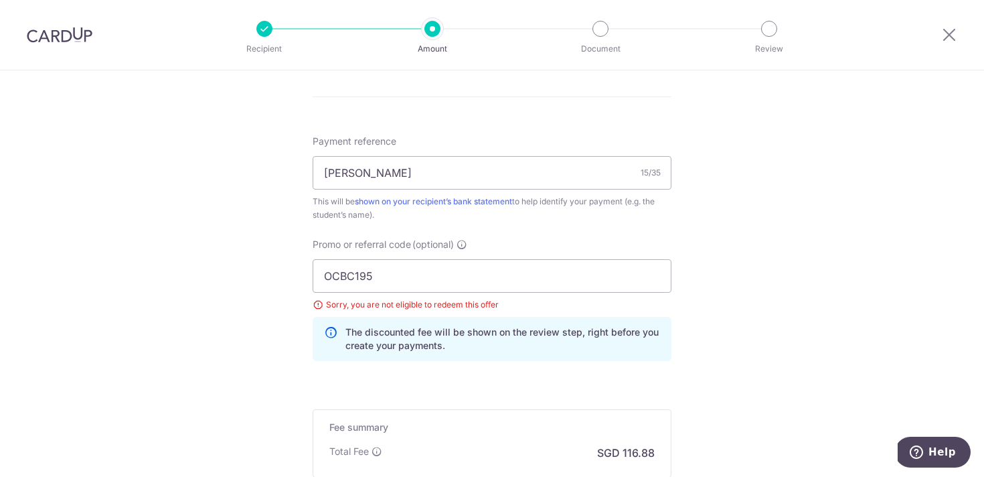
scroll to position [728, 0]
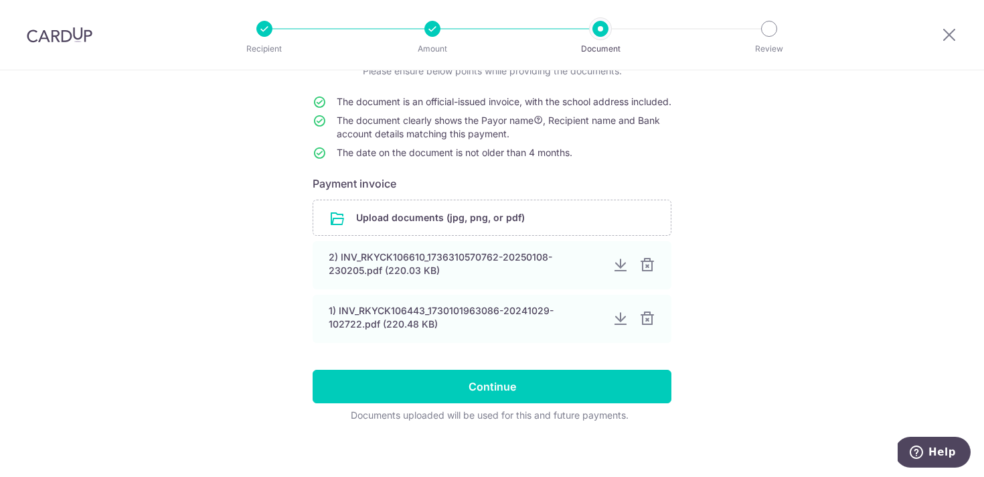
scroll to position [129, 0]
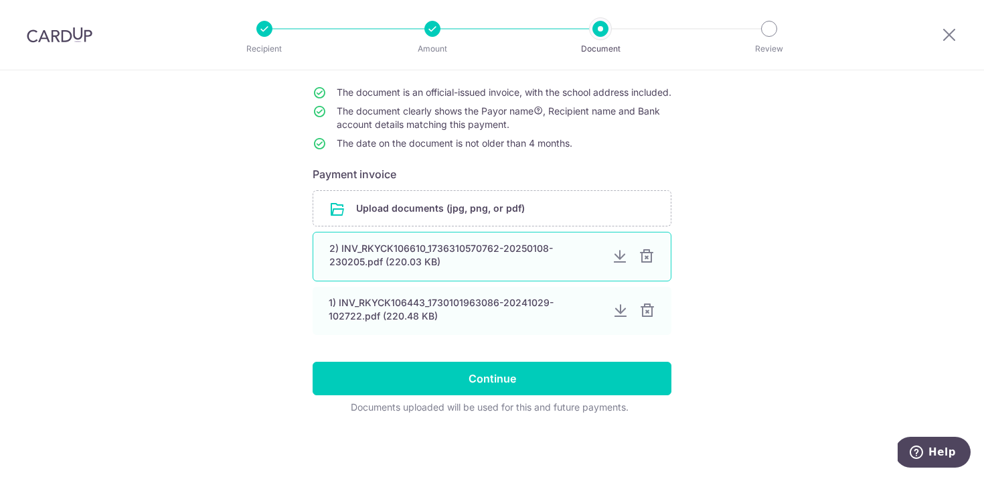
click at [424, 252] on div "2) INV_RKYCK106610_1736310570762-20250108-230205.pdf (220.03 KB)" at bounding box center [465, 255] width 272 height 27
click at [449, 246] on div "2) INV_RKYCK106610_1736310570762-20250108-230205.pdf (220.03 KB)" at bounding box center [465, 255] width 272 height 27
click at [548, 267] on div "2) INV_RKYCK106610_1736310570762-20250108-230205.pdf (220.03 KB)" at bounding box center [465, 255] width 272 height 27
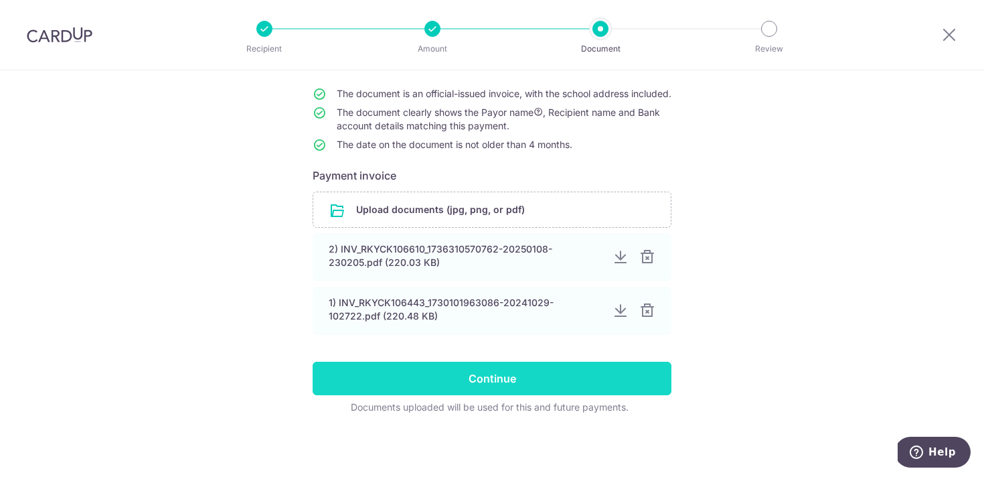
click at [508, 369] on input "Continue" at bounding box center [492, 378] width 359 height 33
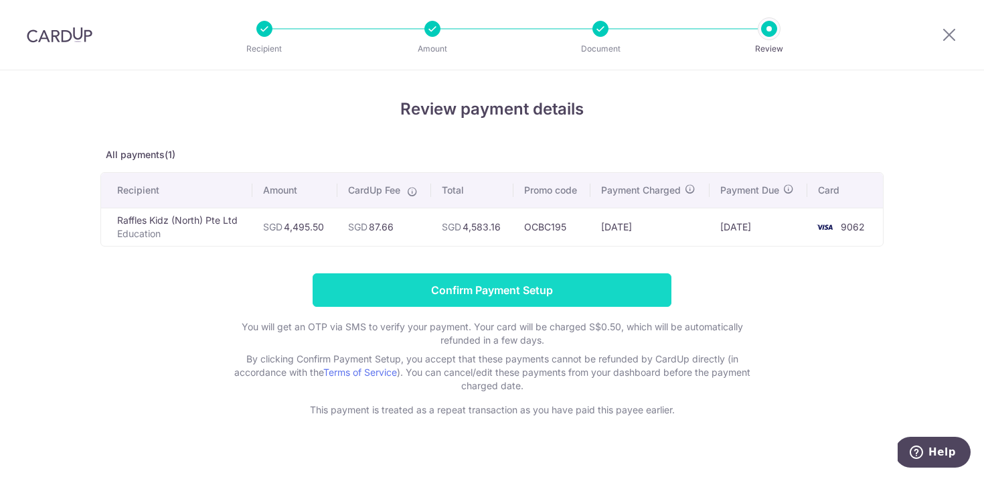
click at [463, 283] on input "Confirm Payment Setup" at bounding box center [492, 289] width 359 height 33
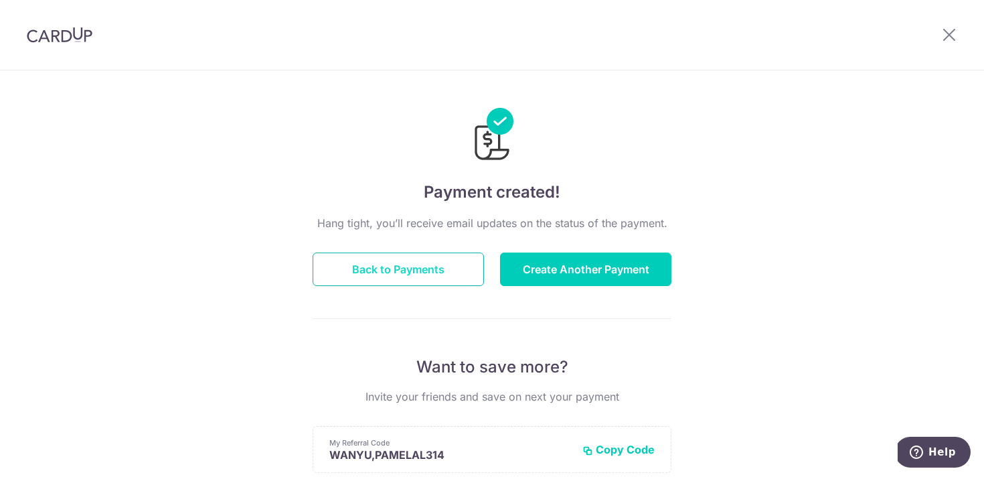
click at [460, 279] on button "Back to Payments" at bounding box center [398, 268] width 171 height 33
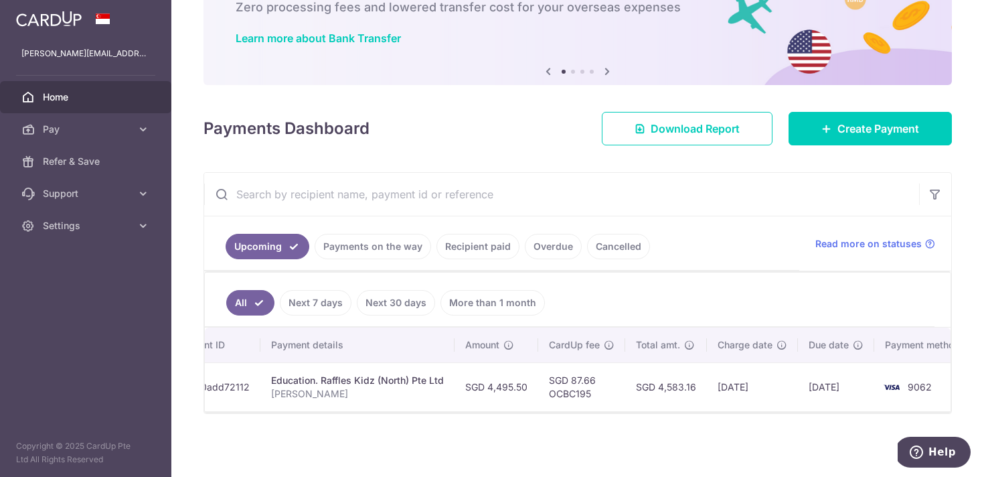
scroll to position [0, 230]
